Goal: Transaction & Acquisition: Purchase product/service

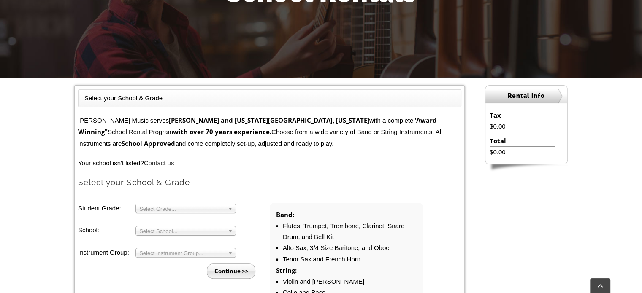
scroll to position [211, 0]
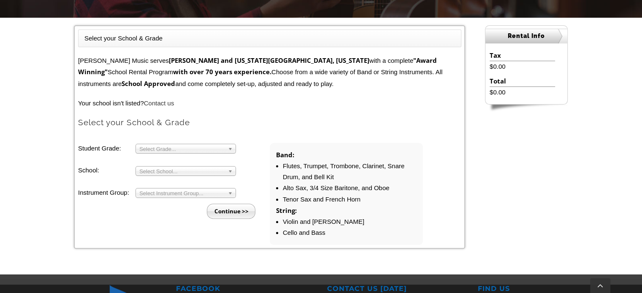
click at [211, 145] on span "Select Grade..." at bounding box center [181, 149] width 85 height 10
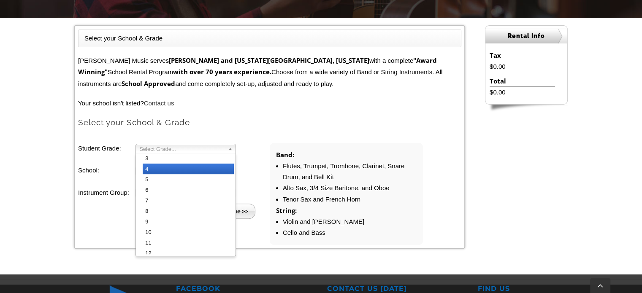
click at [181, 170] on li "4" at bounding box center [188, 169] width 91 height 11
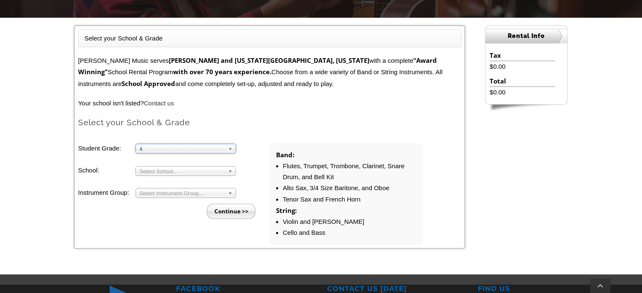
click at [181, 169] on span "Select School..." at bounding box center [181, 172] width 85 height 10
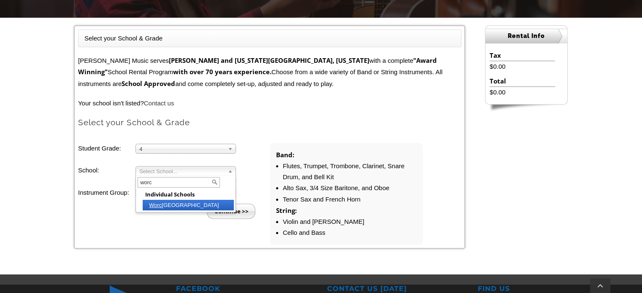
type input "worc"
click at [186, 204] on li "Worc ester Elementary" at bounding box center [188, 205] width 91 height 11
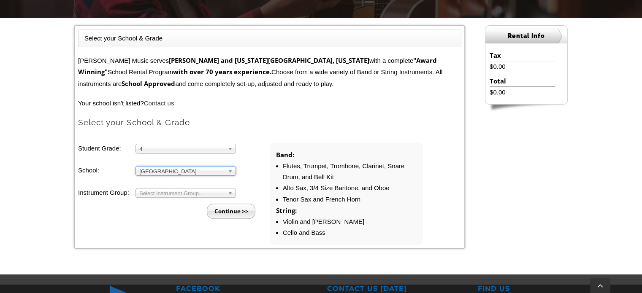
click at [177, 192] on span "Select Instrument Group..." at bounding box center [181, 194] width 85 height 10
click at [162, 204] on li "Band" at bounding box center [188, 202] width 91 height 11
click at [161, 209] on li "Continue >>" at bounding box center [177, 208] width 185 height 21
click at [229, 210] on input "Continue >>" at bounding box center [231, 211] width 49 height 15
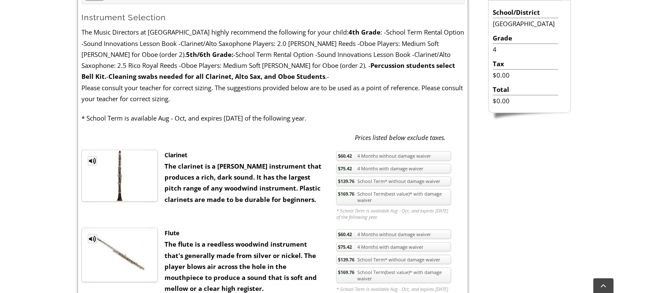
scroll to position [337, 0]
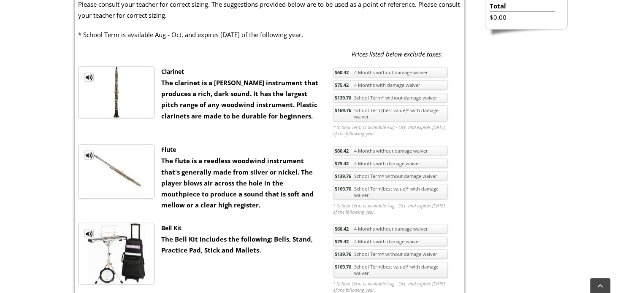
click at [393, 175] on link "$139.76 School Term* without damage waiver" at bounding box center [390, 176] width 115 height 10
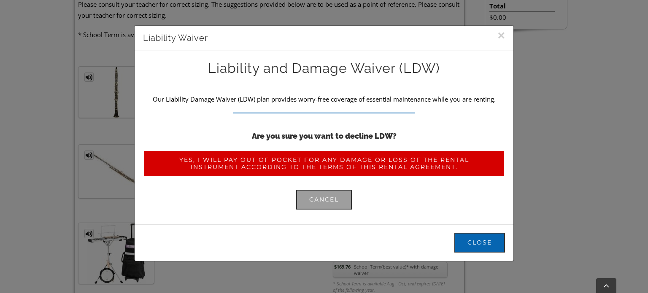
click at [233, 160] on span "Yes, I will pay out of pocket for any damage or loss of the rental instrument a…" at bounding box center [324, 164] width 336 height 14
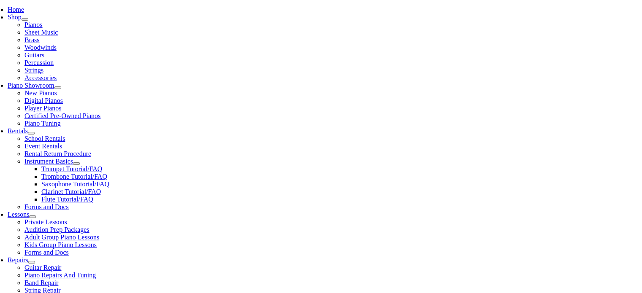
scroll to position [127, 0]
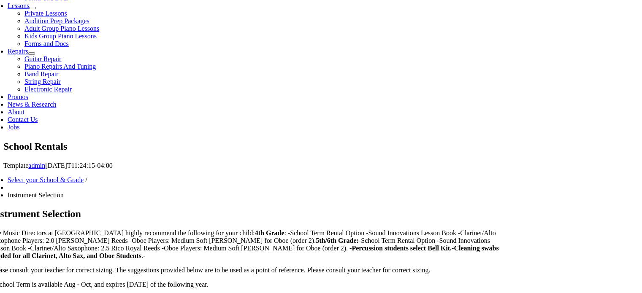
scroll to position [422, 0]
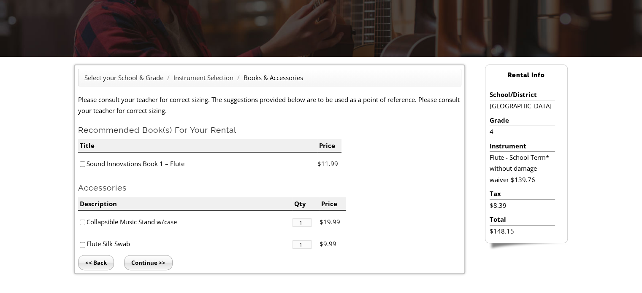
scroll to position [211, 0]
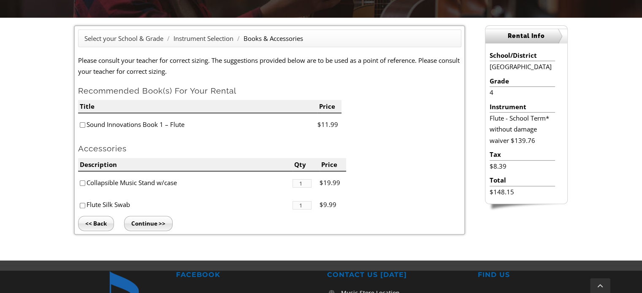
click at [124, 126] on li "Sound Innovations Book 1 – Flute" at bounding box center [197, 124] width 239 height 22
click at [83, 124] on input"] "checkbox" at bounding box center [82, 124] width 5 height 5
checkbox input"] "true"
click at [226, 196] on li "Flute Silk Swab" at bounding box center [185, 205] width 214 height 22
click at [153, 221] on input "Continue >>" at bounding box center [148, 223] width 49 height 15
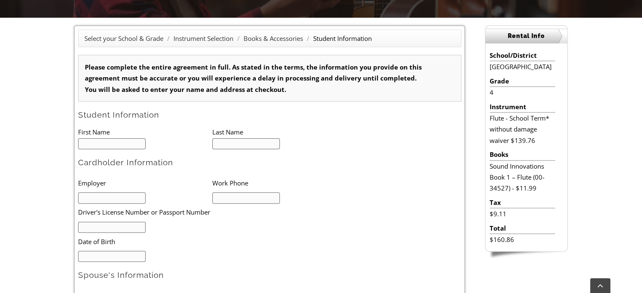
type input "1"
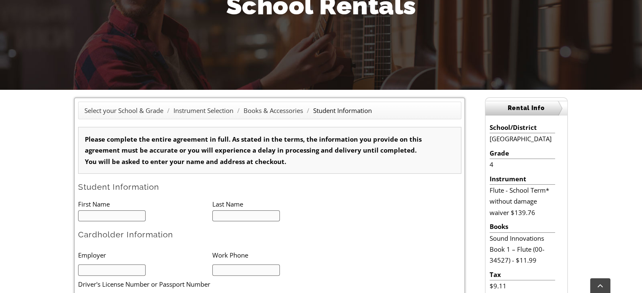
scroll to position [253, 0]
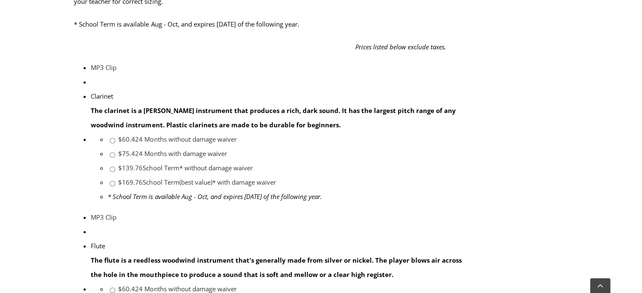
scroll to position [407, 0]
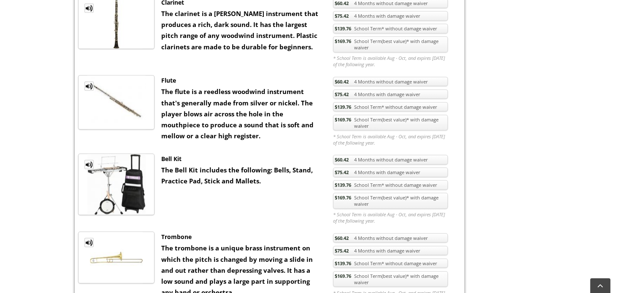
click at [360, 122] on link "$169.76 School Term(best value)* with damage waiver" at bounding box center [390, 123] width 115 height 16
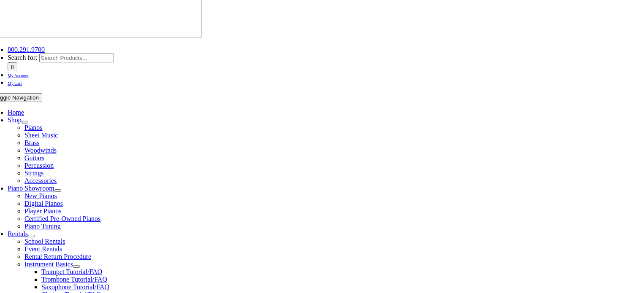
scroll to position [169, 0]
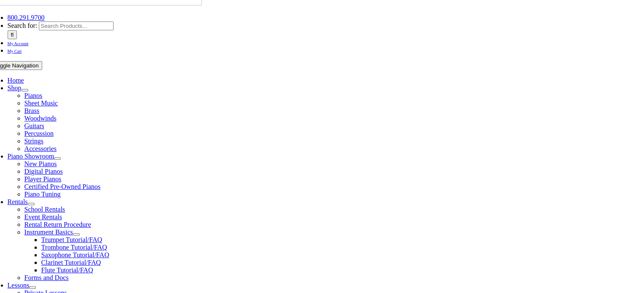
scroll to position [0, 0]
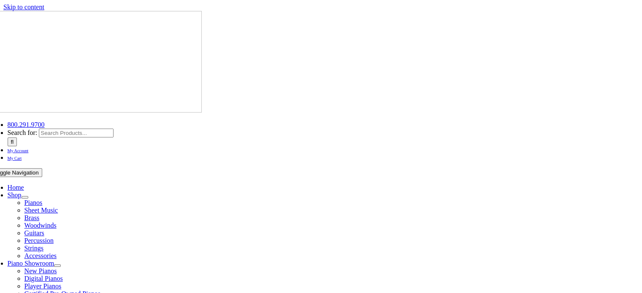
click at [22, 156] on span "My Cart" at bounding box center [15, 158] width 14 height 5
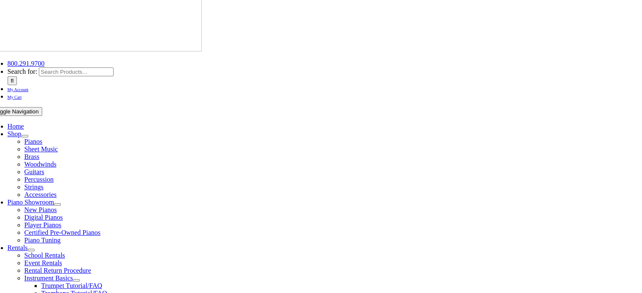
scroll to position [169, 0]
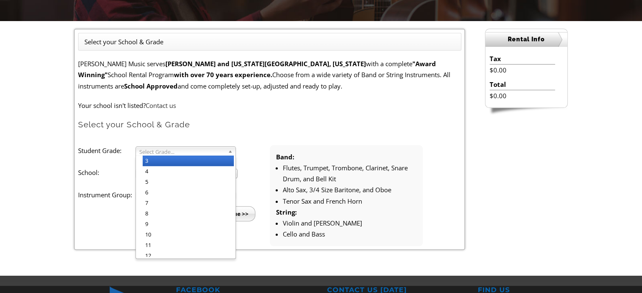
click at [220, 151] on span "Select Grade..." at bounding box center [181, 152] width 85 height 10
click at [199, 172] on li "4" at bounding box center [188, 171] width 91 height 11
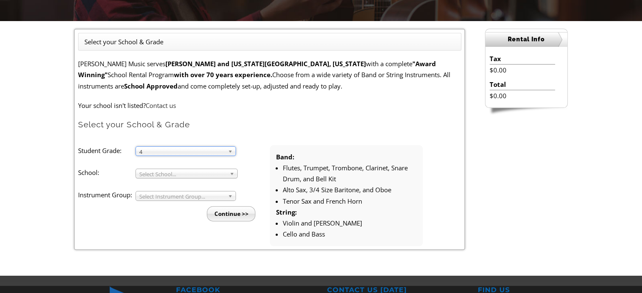
click at [200, 173] on span "Select School..." at bounding box center [182, 174] width 87 height 10
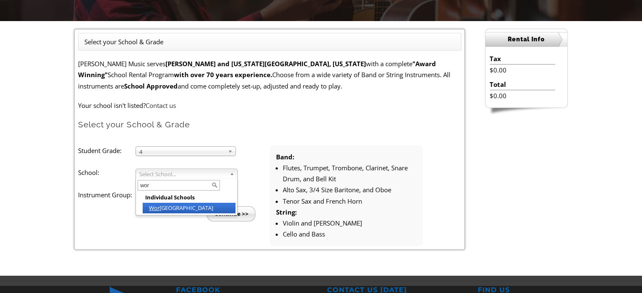
type input "wor"
click at [199, 210] on li "Wor cester Elementary" at bounding box center [189, 208] width 93 height 11
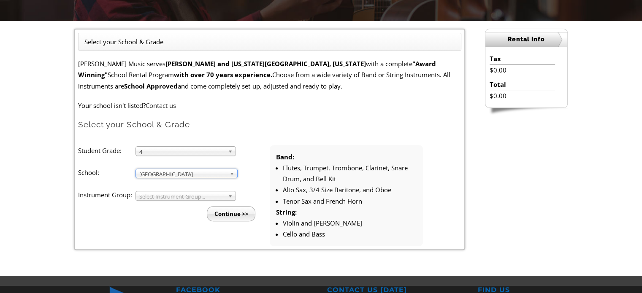
click at [192, 194] on span "Select Instrument Group..." at bounding box center [181, 197] width 85 height 10
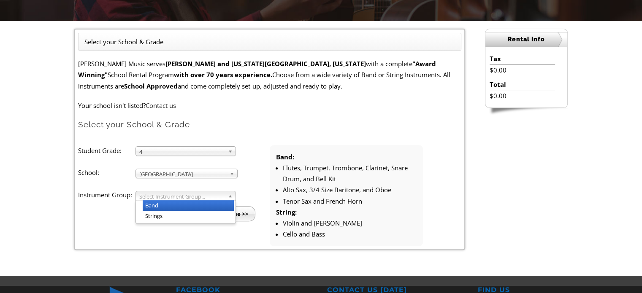
click at [182, 206] on li "Band" at bounding box center [188, 205] width 91 height 11
click at [235, 214] on input "Continue >>" at bounding box center [231, 213] width 49 height 15
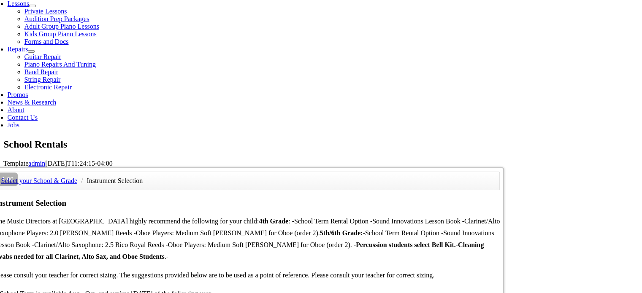
scroll to position [422, 0]
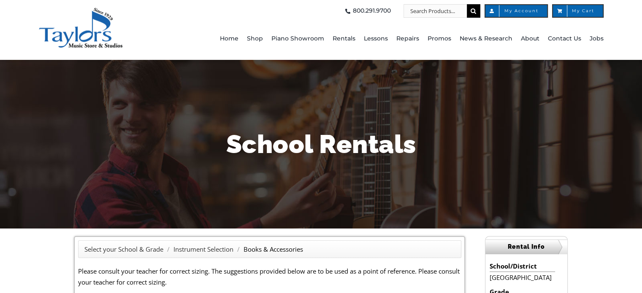
click at [383, 109] on div "School Rentals" at bounding box center [321, 144] width 494 height 169
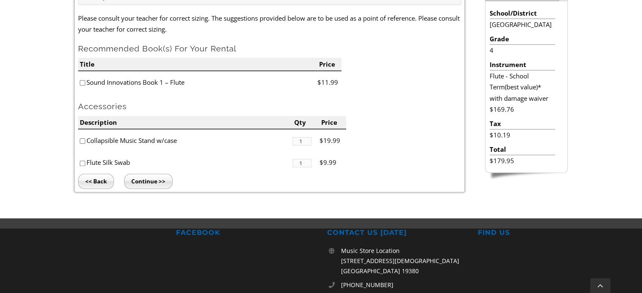
scroll to position [211, 0]
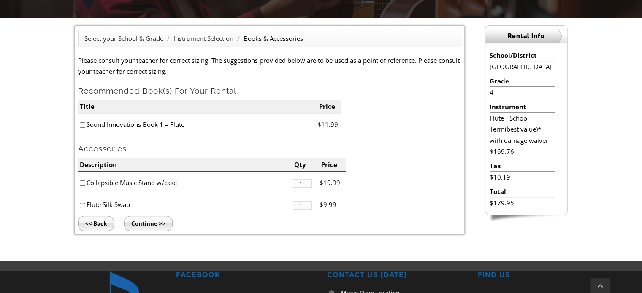
click at [129, 125] on li "Sound Innovations Book 1 – Flute" at bounding box center [197, 124] width 239 height 22
click at [78, 124] on li "Sound Innovations Book 1 – Flute" at bounding box center [197, 124] width 239 height 22
click at [82, 124] on input"] "checkbox" at bounding box center [82, 124] width 5 height 5
checkbox input"] "true"
click at [159, 225] on input "Continue >>" at bounding box center [148, 223] width 49 height 15
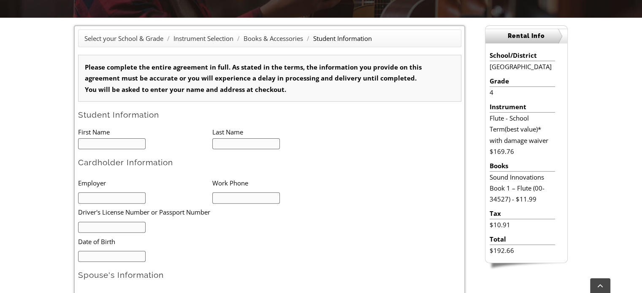
scroll to position [253, 0]
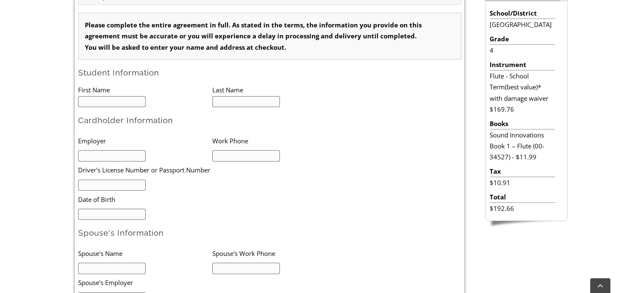
type input "1"
click at [116, 103] on input "text" at bounding box center [112, 101] width 68 height 11
type input "Muxin"
type input "Li"
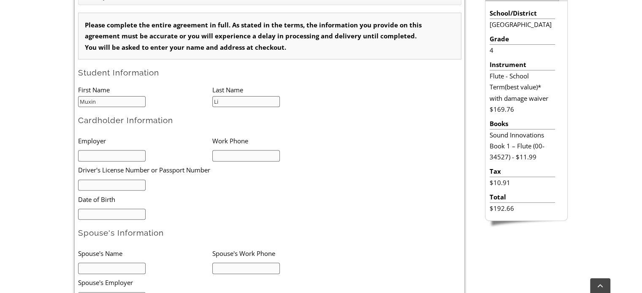
click at [122, 157] on input "text" at bounding box center [112, 155] width 68 height 11
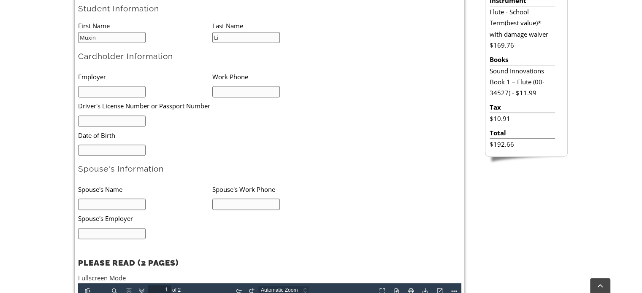
scroll to position [337, 0]
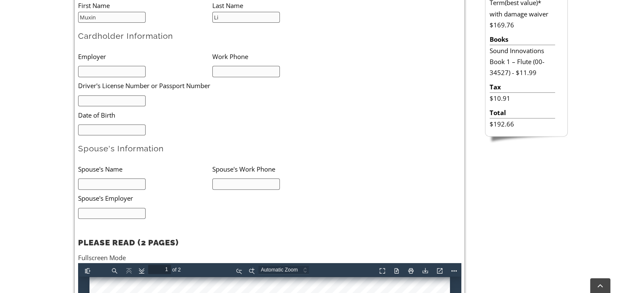
click at [103, 178] on input "text" at bounding box center [112, 183] width 68 height 11
type input "Bingquan"
type input "lI"
click at [113, 172] on li "Spouse's Name" at bounding box center [145, 168] width 134 height 17
click at [114, 178] on input "Bingquan" at bounding box center [112, 183] width 68 height 11
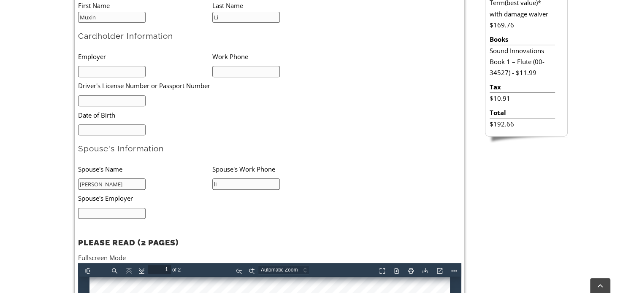
type input "Bingquan Li"
click at [233, 175] on li "Spouse's Work Phone" at bounding box center [279, 168] width 134 height 17
click at [232, 181] on input "lI" at bounding box center [246, 183] width 68 height 11
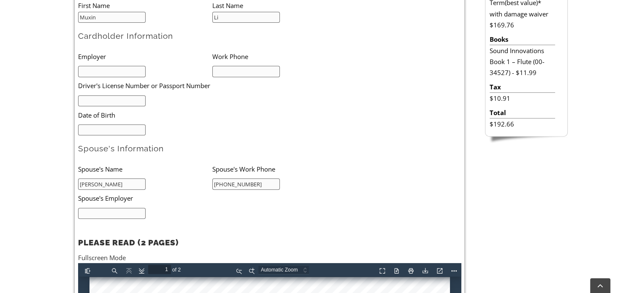
type input "610-937-9374"
click at [127, 208] on input "text" at bounding box center [112, 213] width 68 height 11
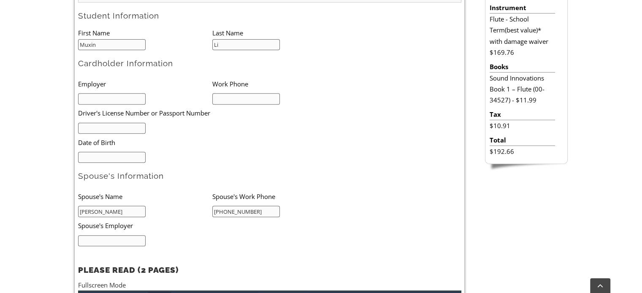
scroll to position [295, 0]
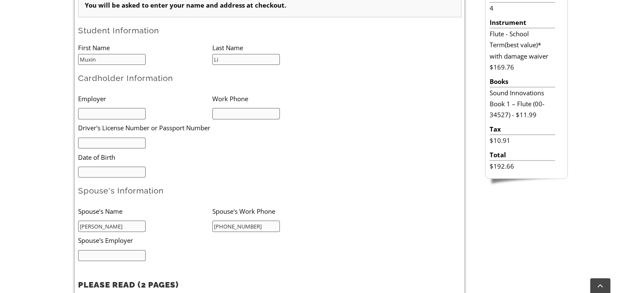
click at [252, 112] on input "text" at bounding box center [246, 113] width 68 height 11
click at [123, 138] on input "text" at bounding box center [112, 143] width 68 height 11
click at [252, 114] on input "text" at bounding box center [246, 113] width 68 height 11
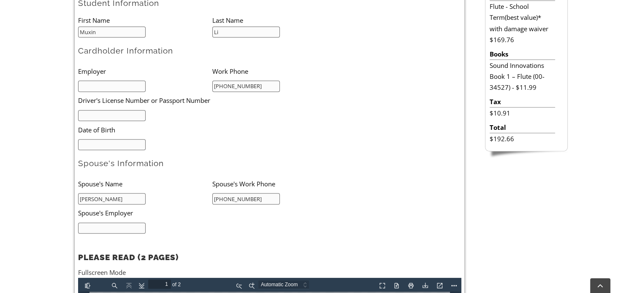
scroll to position [337, 0]
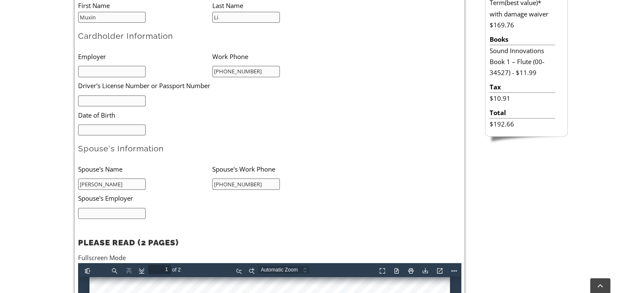
type input "508-868-7898"
click at [116, 99] on input "text" at bounding box center [112, 100] width 68 height 11
click at [270, 72] on input "508-868-7898" at bounding box center [246, 71] width 68 height 11
click at [129, 70] on input "text" at bounding box center [112, 71] width 68 height 11
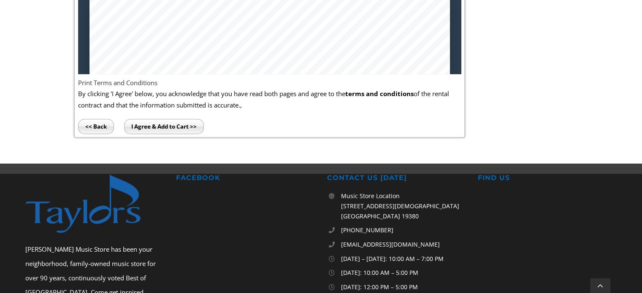
scroll to position [633, 0]
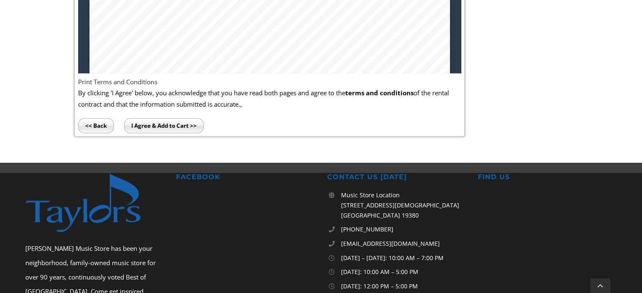
click at [180, 121] on input "I Agree & Add to Cart >>" at bounding box center [164, 125] width 80 height 15
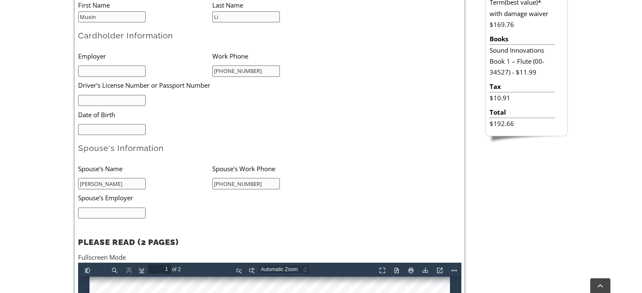
scroll to position [337, 0]
click at [108, 68] on input "text" at bounding box center [112, 71] width 68 height 11
type input "NA"
click at [120, 210] on input "text" at bounding box center [112, 213] width 68 height 11
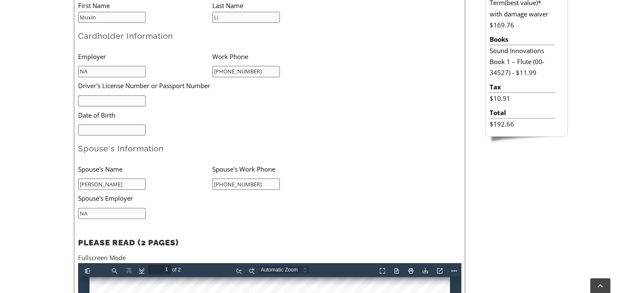
type input "NA"
click at [130, 132] on input "mm/dd/yyyy" at bounding box center [112, 129] width 68 height 11
type input "01/11/1911"
click at [124, 103] on input "text" at bounding box center [112, 100] width 68 height 11
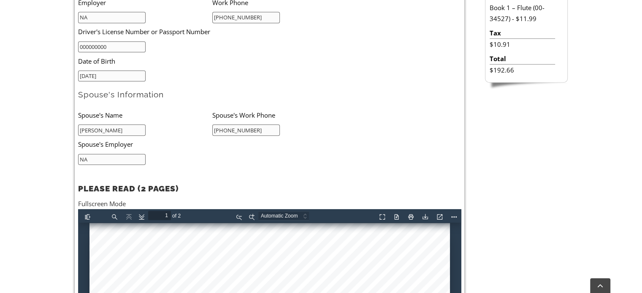
scroll to position [506, 0]
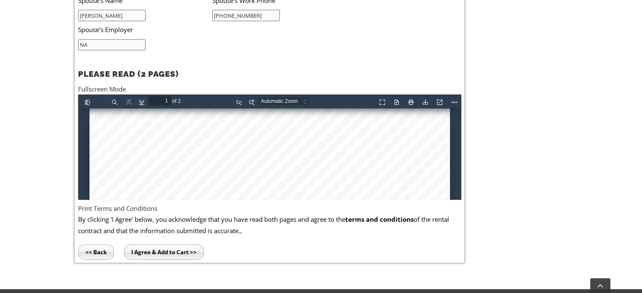
type input "000000000"
click at [167, 248] on input "I Agree & Add to Cart >>" at bounding box center [164, 252] width 80 height 15
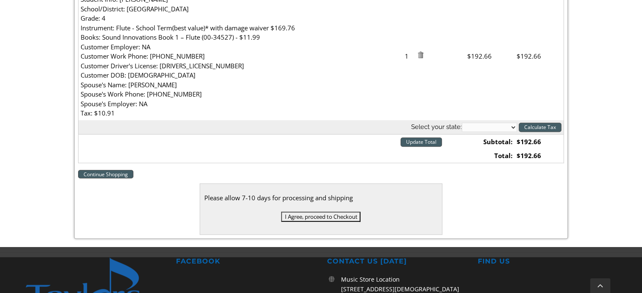
scroll to position [337, 0]
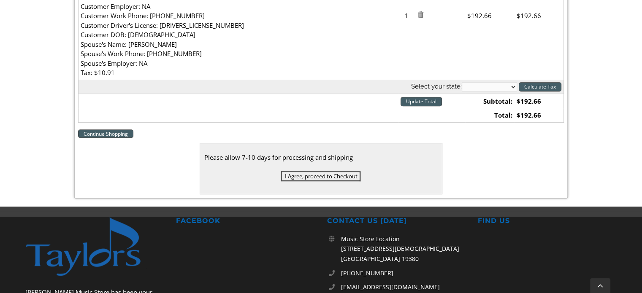
drag, startPoint x: 292, startPoint y: 177, endPoint x: 232, endPoint y: 149, distance: 66.6
click at [238, 152] on div "Please allow 7-10 days for processing and shipping I Agree, proceed to Checkout" at bounding box center [321, 168] width 243 height 51
click at [316, 180] on input "I Agree, proceed to Checkout" at bounding box center [320, 176] width 79 height 10
click at [318, 177] on input "I Agree, proceed to Checkout" at bounding box center [320, 176] width 79 height 10
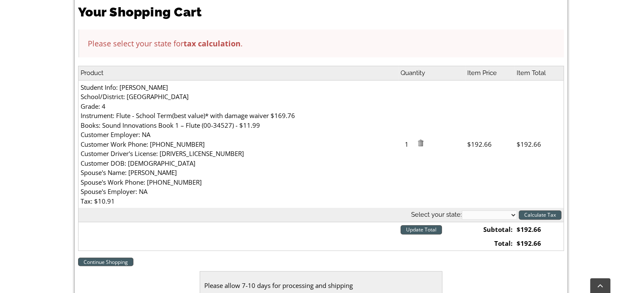
scroll to position [253, 0]
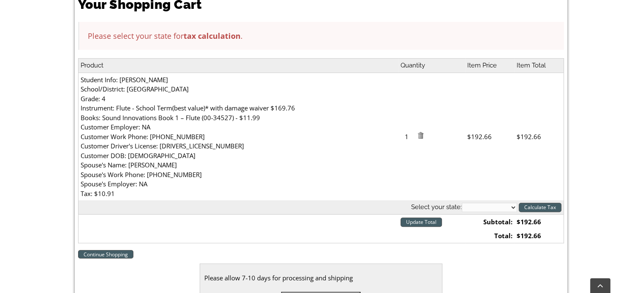
click at [510, 213] on th "Select your state: Alabama Alaska Arizona Arkansas California Colorado Connecti…" at bounding box center [320, 207] width 485 height 14
click at [511, 210] on select "Alabama Alaska Arizona Arkansas California Colorado Connecticut Delaware D. C. …" at bounding box center [488, 207] width 55 height 9
select select "PA"
click at [461, 203] on select "[US_STATE] [US_STATE] [US_STATE] [US_STATE] [US_STATE] [US_STATE] [US_STATE] [U…" at bounding box center [488, 207] width 55 height 9
click at [472, 242] on td "Total:" at bounding box center [489, 236] width 49 height 14
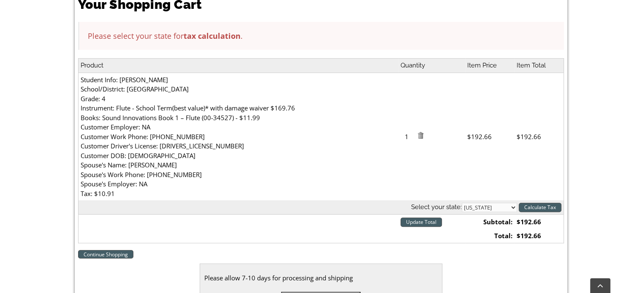
click at [473, 233] on td "Total:" at bounding box center [489, 236] width 49 height 14
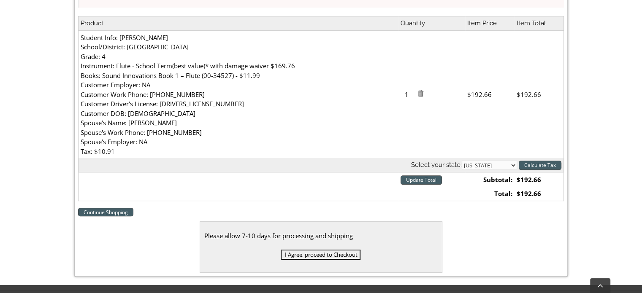
scroll to position [337, 0]
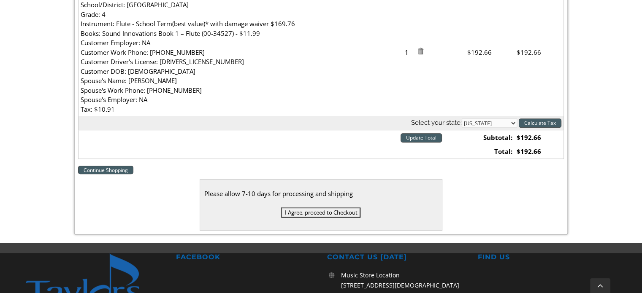
click at [335, 210] on input "I Agree, proceed to Checkout" at bounding box center [320, 213] width 79 height 10
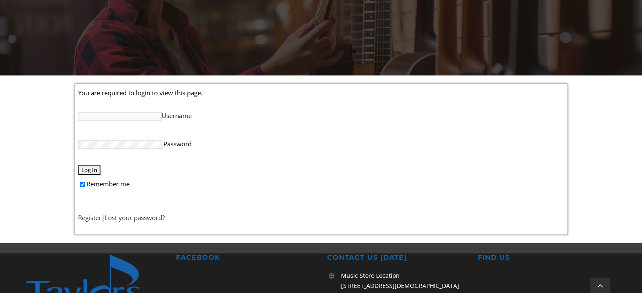
scroll to position [127, 0]
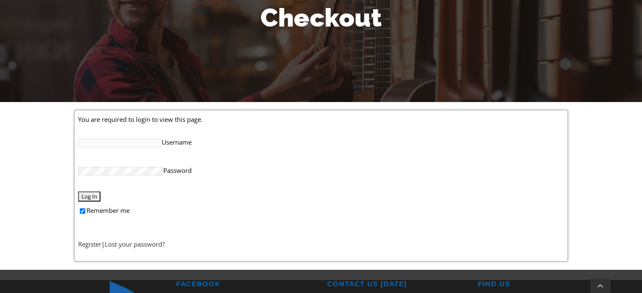
click at [124, 143] on input "Username" at bounding box center [120, 143] width 84 height 8
click at [112, 140] on input "Username" at bounding box center [120, 143] width 84 height 8
type input "H"
type input "horsejr"
click at [92, 197] on input "Log In" at bounding box center [89, 197] width 22 height 10
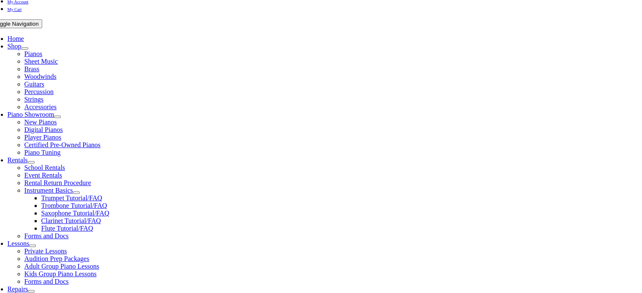
scroll to position [169, 0]
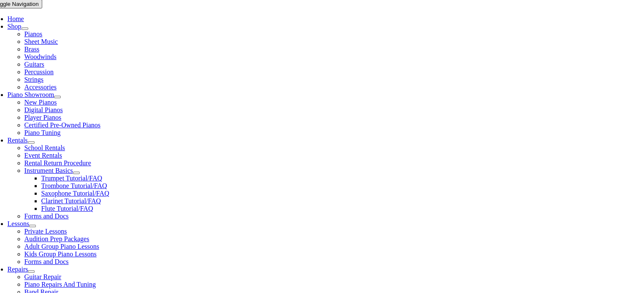
type input "[EMAIL_ADDRESS][DOMAIN_NAME]"
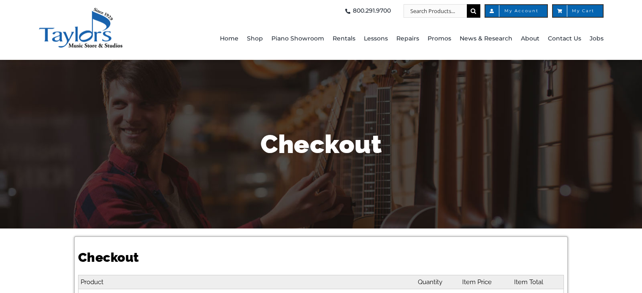
select select
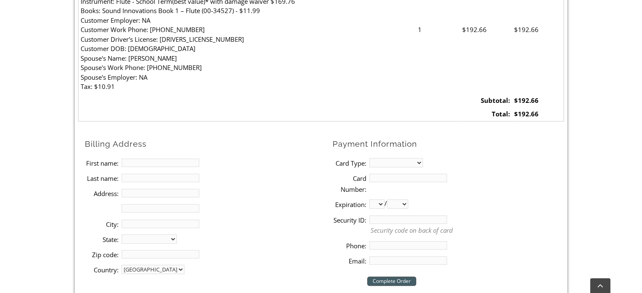
scroll to position [337, 0]
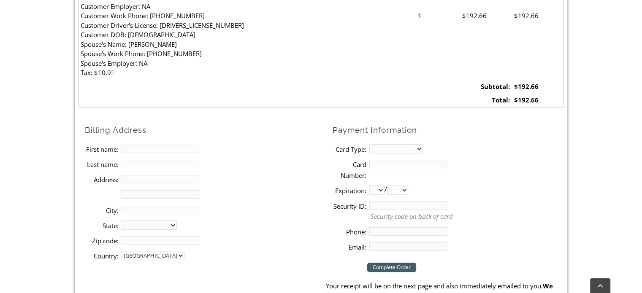
click at [187, 147] on input "First name:" at bounding box center [160, 149] width 78 height 8
type input "Chunling"
type input "Ma"
type input "2519 Crestline Drive"
type input "LANSDALE"
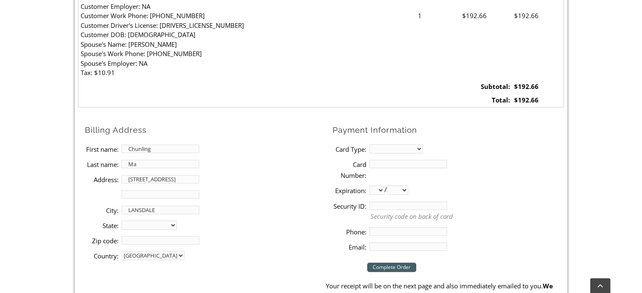
select select "PA"
type input "19446"
type input "5088687898"
type input "Chunling.Ma7799@gmail.com"
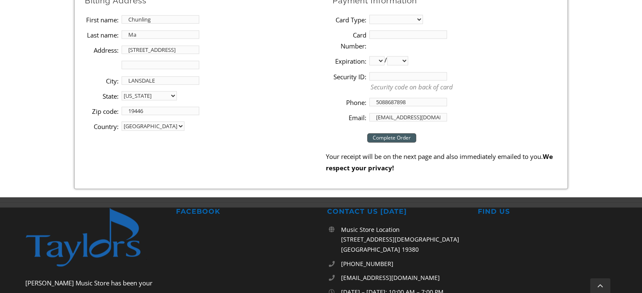
scroll to position [380, 0]
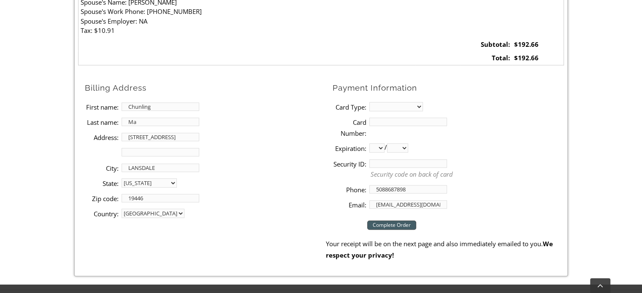
click at [418, 103] on select "MasterCard Visa American Express Discover" at bounding box center [396, 106] width 54 height 9
select select "visa"
click at [369, 102] on select "MasterCard Visa American Express Discover" at bounding box center [396, 106] width 54 height 9
click at [398, 122] on input "Card Number:" at bounding box center [408, 122] width 78 height 8
click at [279, 166] on li "City: LANSDALE" at bounding box center [205, 167] width 241 height 15
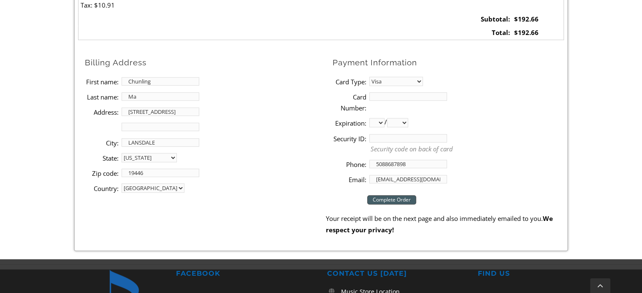
scroll to position [422, 0]
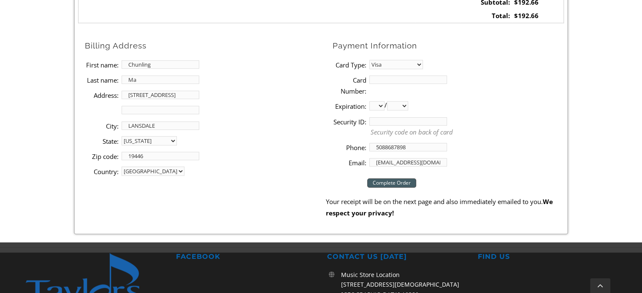
click at [172, 159] on li "Zip code: 19446" at bounding box center [205, 155] width 241 height 15
click at [130, 154] on input "19446" at bounding box center [160, 156] width 78 height 8
click at [277, 135] on li "State: Alabama Alaska Arizona Arkansas California Colorado Connecticut Delaware…" at bounding box center [205, 140] width 241 height 15
click at [389, 82] on input "Card Number:" at bounding box center [408, 80] width 78 height 8
click at [391, 84] on li "Card Number: 440066332724" at bounding box center [447, 85] width 231 height 27
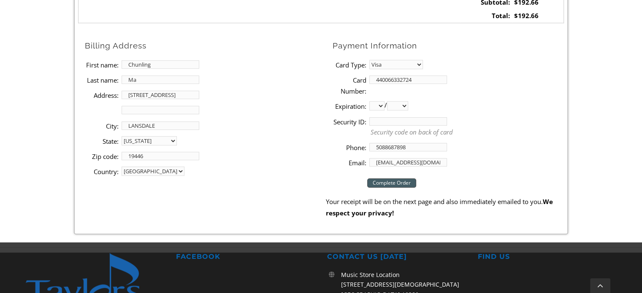
click at [429, 81] on input "440066332724" at bounding box center [408, 80] width 78 height 8
type input "4400663327247550"
click at [380, 108] on select "01 02 03 04 05 06 07 08 09 10 11 12" at bounding box center [376, 105] width 15 height 9
select select "07"
click at [369, 101] on select "01 02 03 04 05 06 07 08 09 10 11 12" at bounding box center [376, 105] width 15 height 9
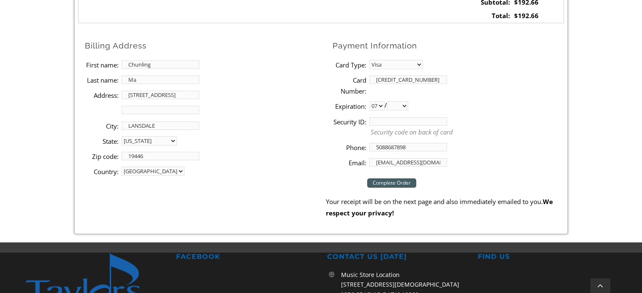
click at [405, 106] on select "2025 2026 2027 2028 2029 2030 2031 2032 2033 2034 2035 2036 2037" at bounding box center [397, 105] width 21 height 9
select select "2028"
click at [390, 101] on select "2025 2026 2027 2028 2029 2030 2031 2032 2033 2034 2035 2036 2037" at bounding box center [397, 105] width 21 height 9
click at [390, 117] on input "Security ID:" at bounding box center [408, 121] width 78 height 8
type input "930"
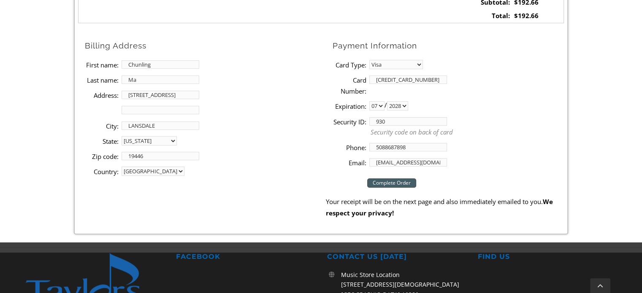
click at [250, 153] on li "Zip code: 19446" at bounding box center [205, 155] width 241 height 15
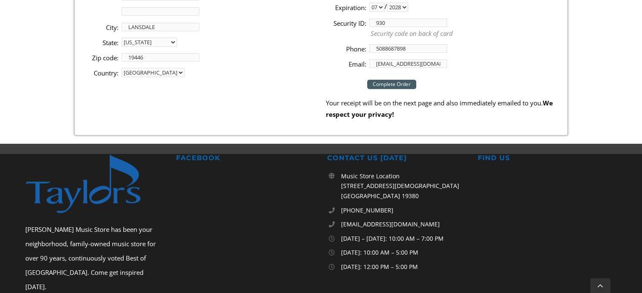
scroll to position [506, 0]
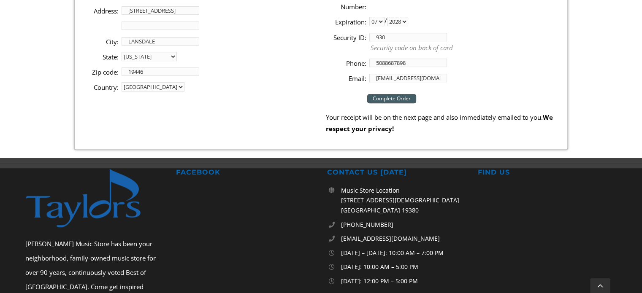
click at [397, 100] on input "Complete Order" at bounding box center [391, 98] width 49 height 9
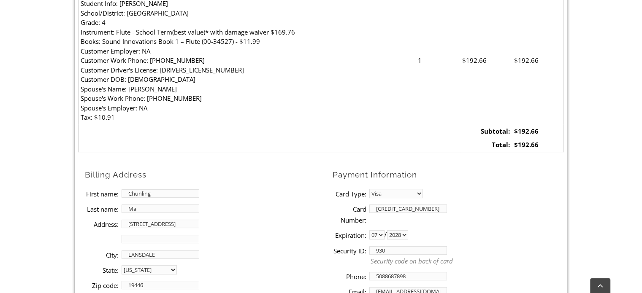
scroll to position [295, 0]
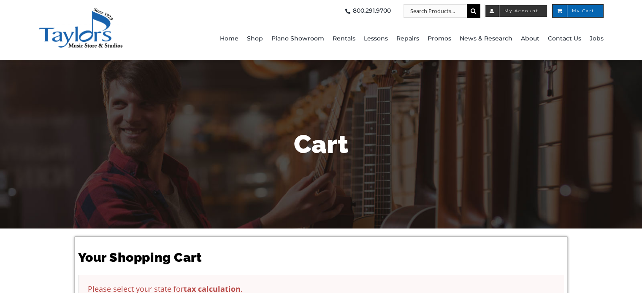
click at [530, 12] on span "My Account" at bounding box center [516, 11] width 45 height 4
